Goal: Navigation & Orientation: Find specific page/section

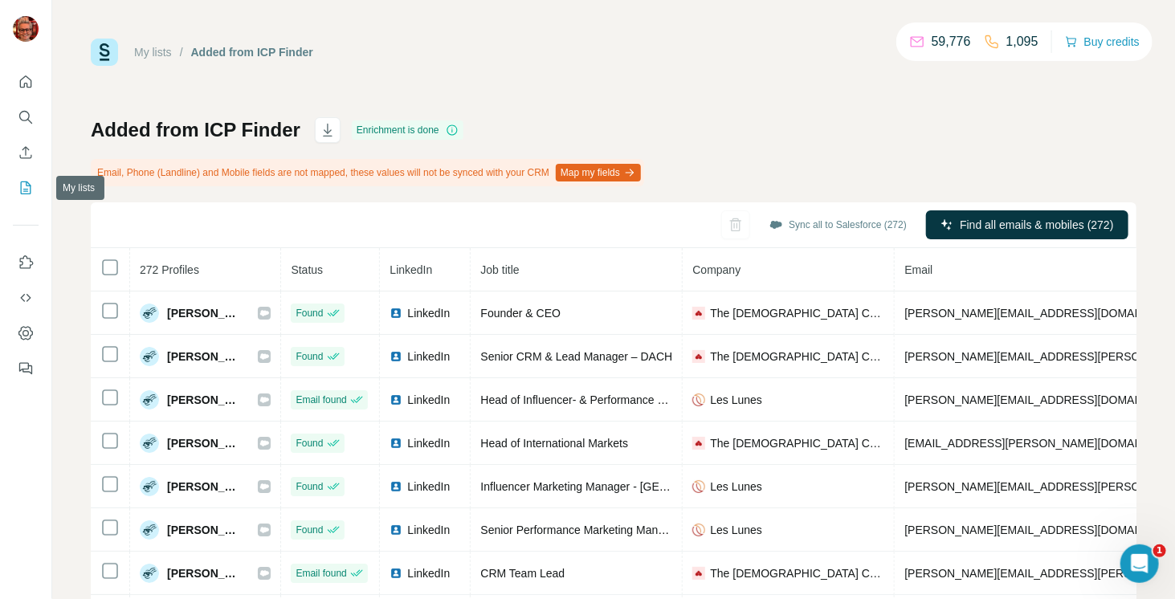
click at [18, 190] on icon "My lists" at bounding box center [26, 188] width 16 height 16
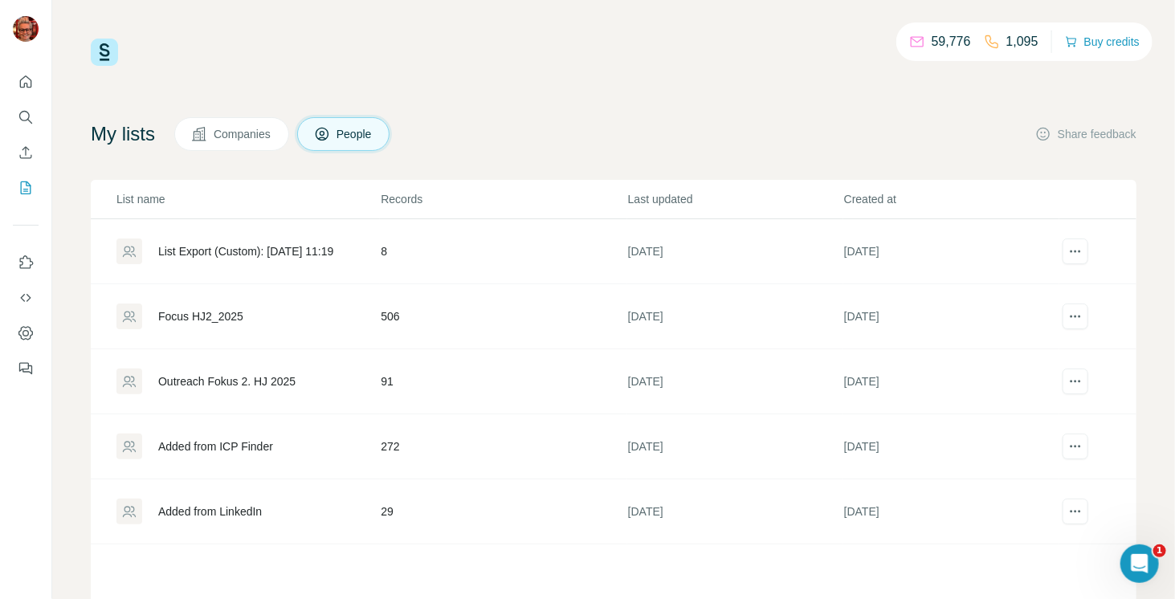
click at [179, 378] on div "Outreach Fokus 2. HJ 2025" at bounding box center [226, 381] width 137 height 16
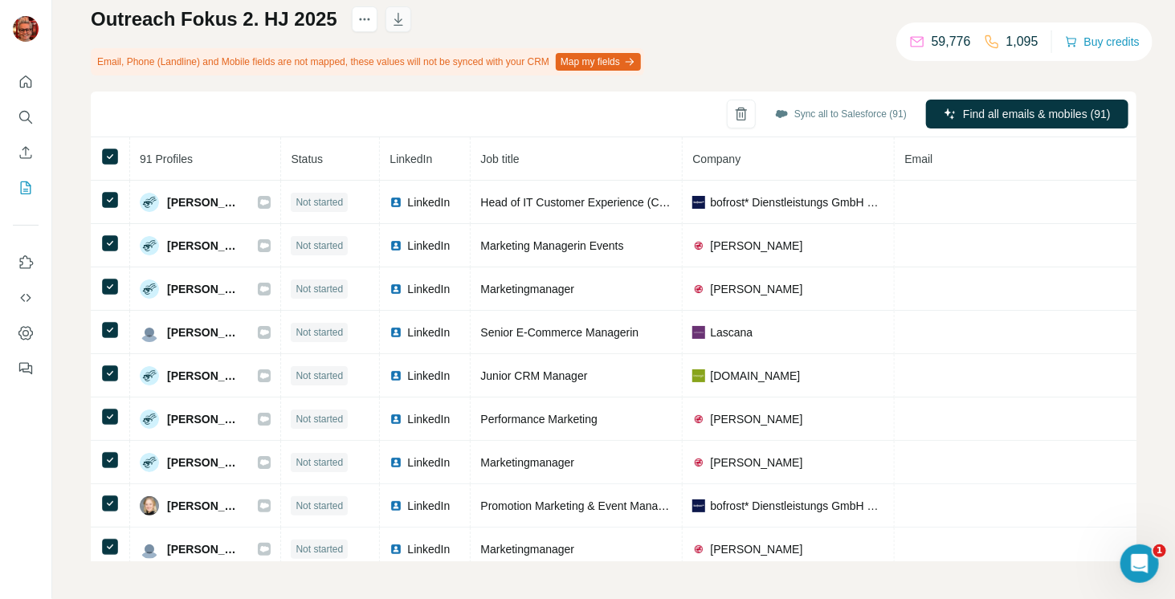
click at [398, 18] on icon "button" at bounding box center [398, 19] width 16 height 16
click at [30, 189] on icon "My lists" at bounding box center [26, 188] width 16 height 16
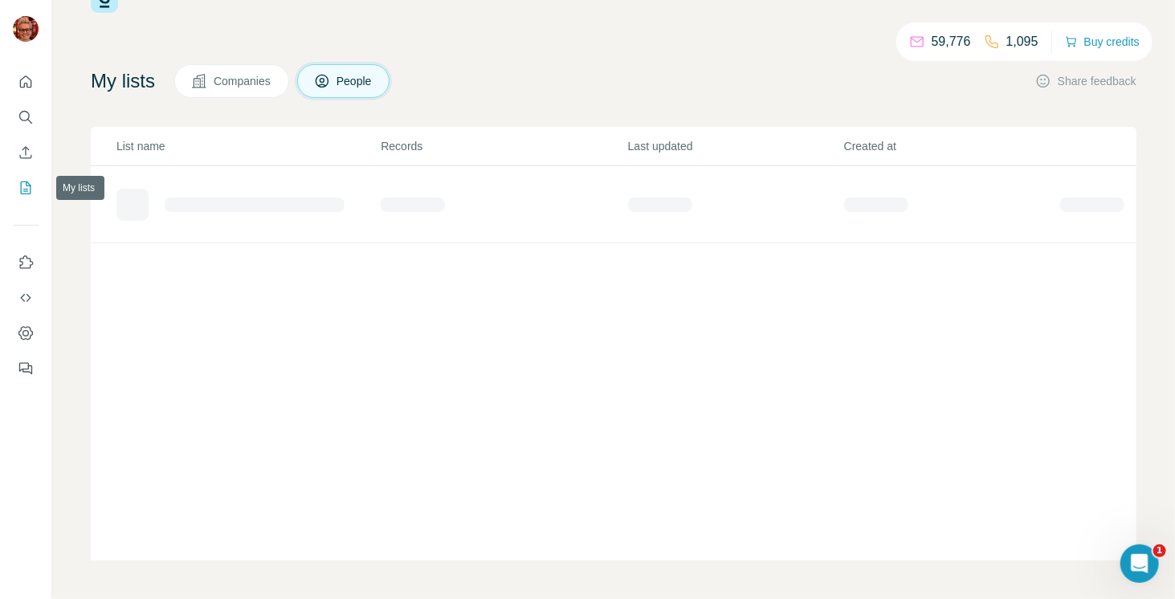
scroll to position [52, 0]
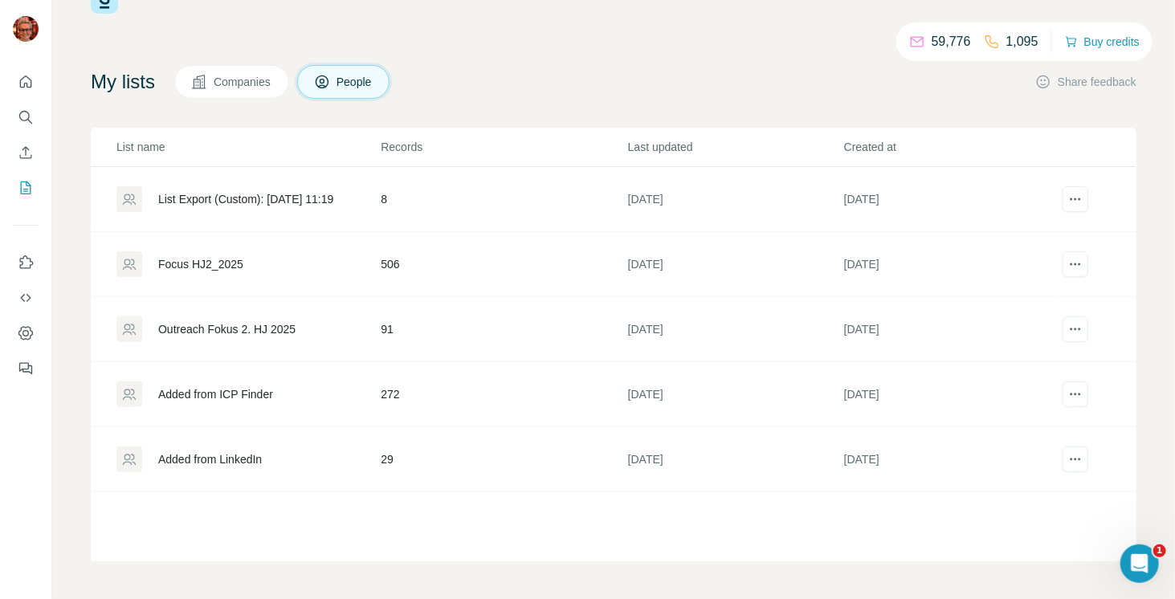
click at [218, 457] on div "Added from LinkedIn" at bounding box center [210, 459] width 104 height 16
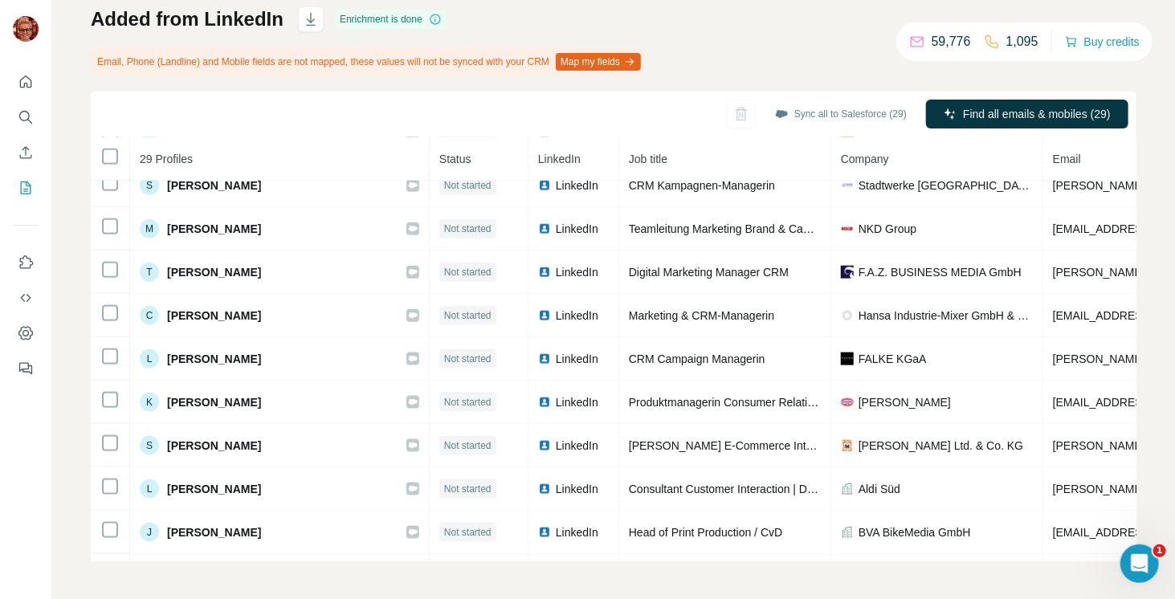
scroll to position [878, 0]
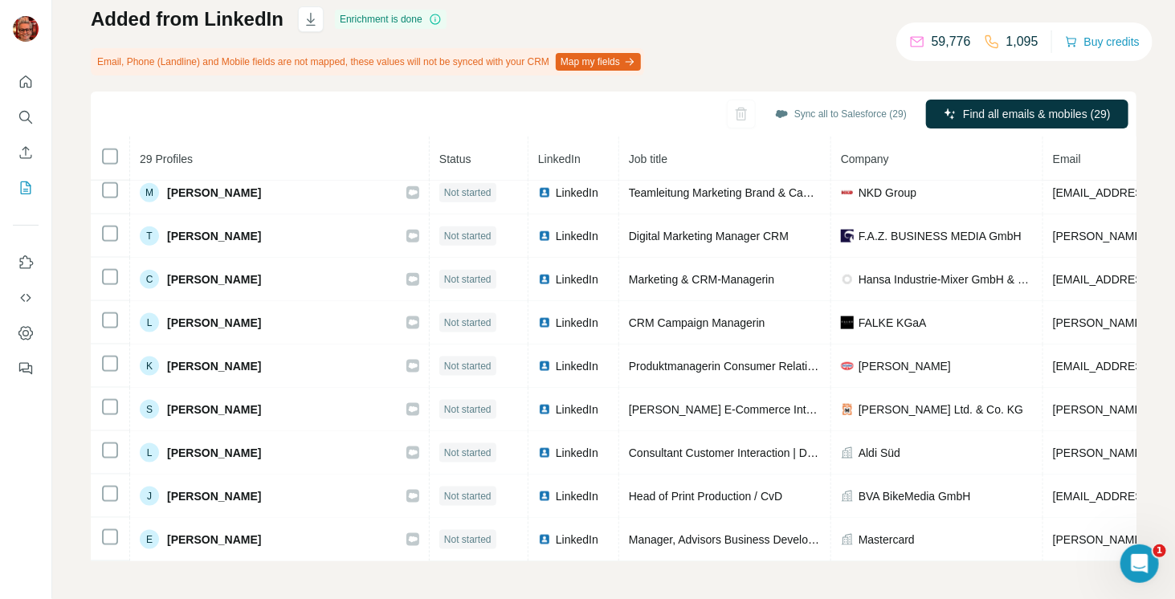
click at [33, 186] on button "My lists" at bounding box center [26, 187] width 26 height 29
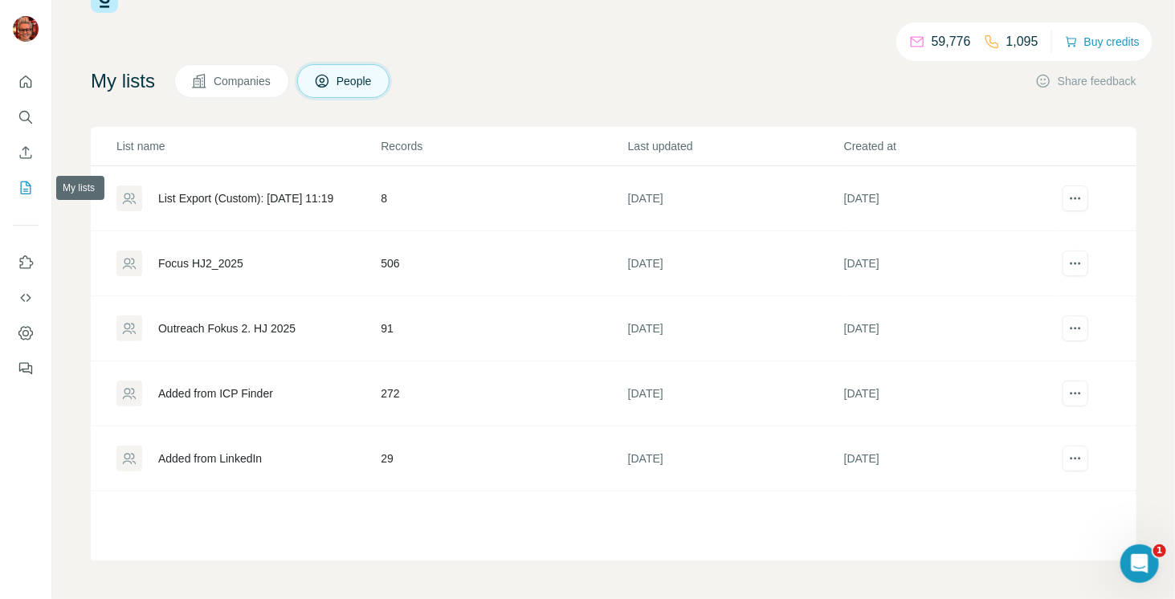
scroll to position [52, 0]
